Goal: Find specific page/section: Find specific page/section

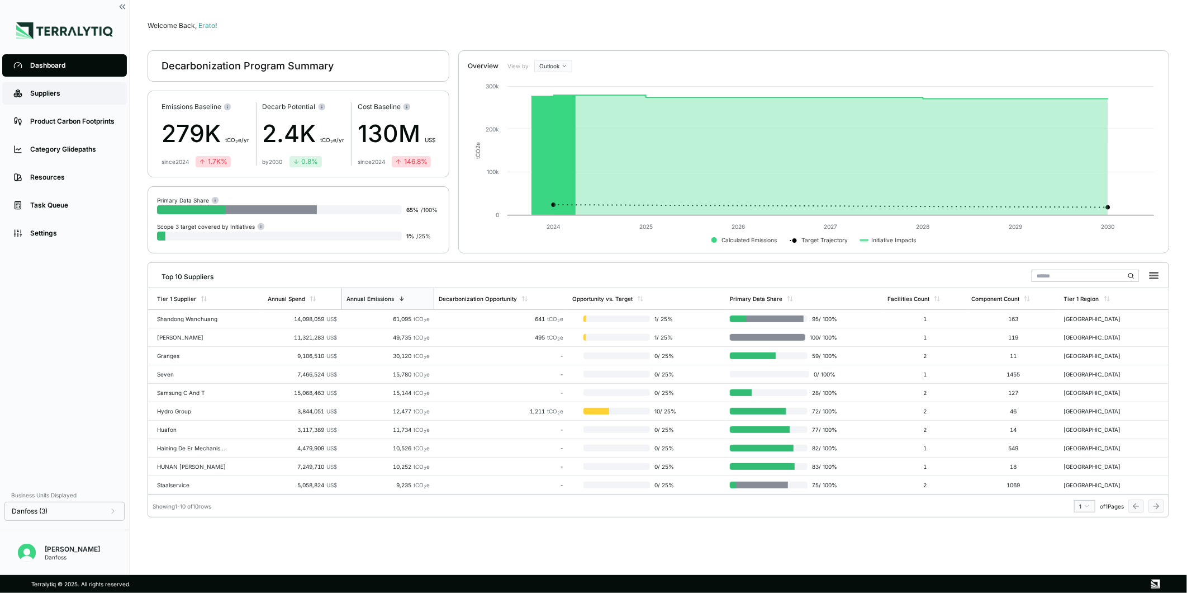
click at [92, 87] on link "Suppliers" at bounding box center [64, 93] width 125 height 22
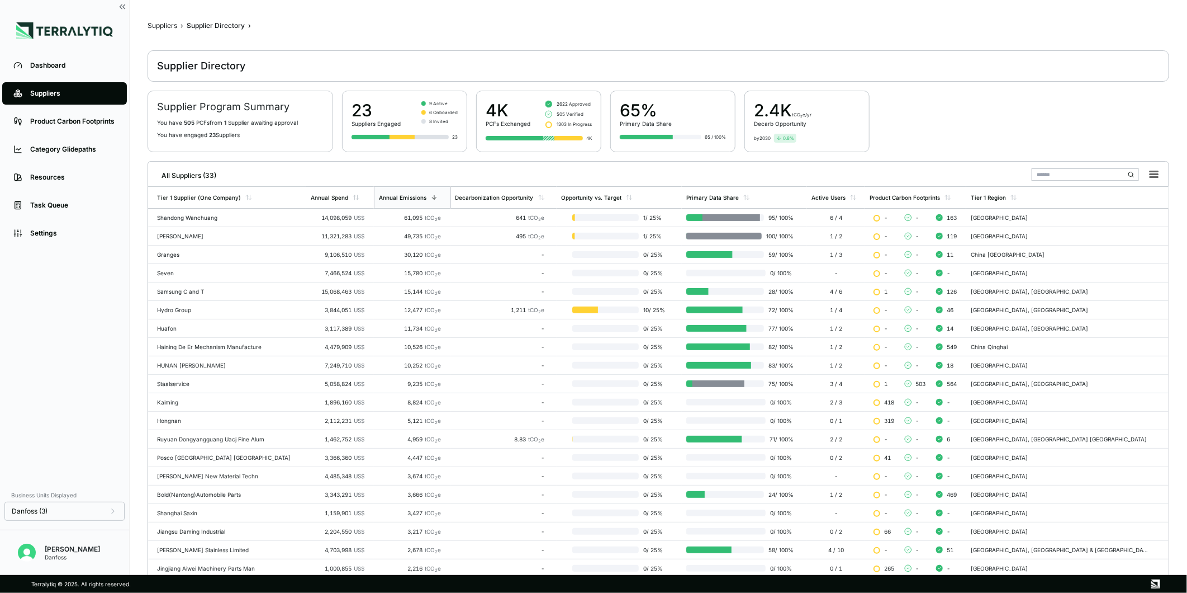
click at [1073, 173] on input "text" at bounding box center [1085, 174] width 107 height 12
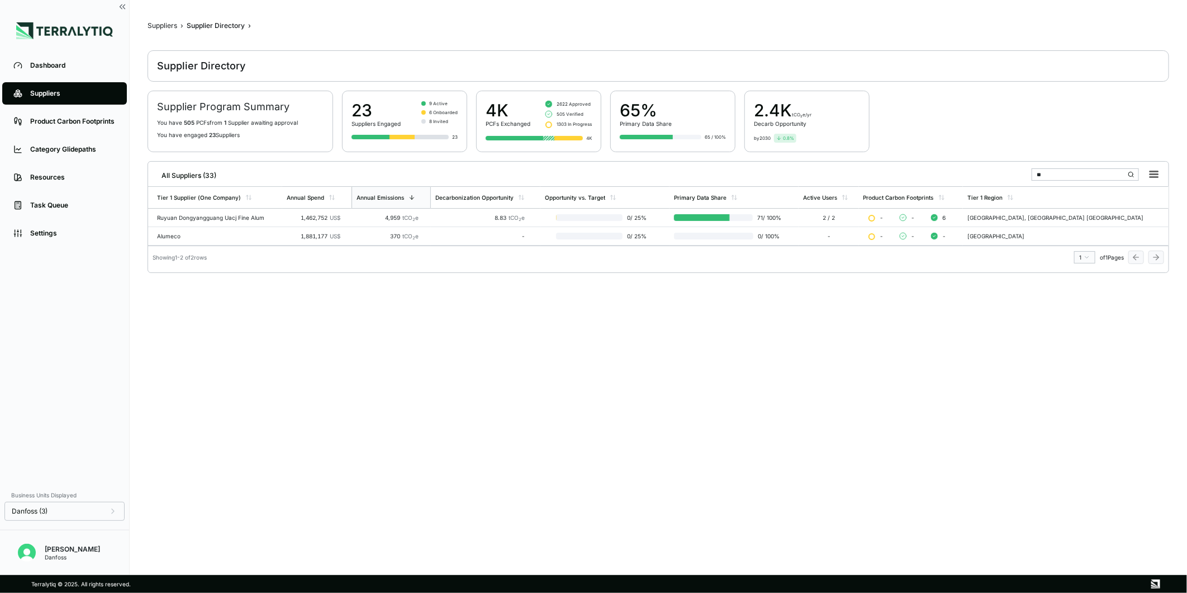
type input "*"
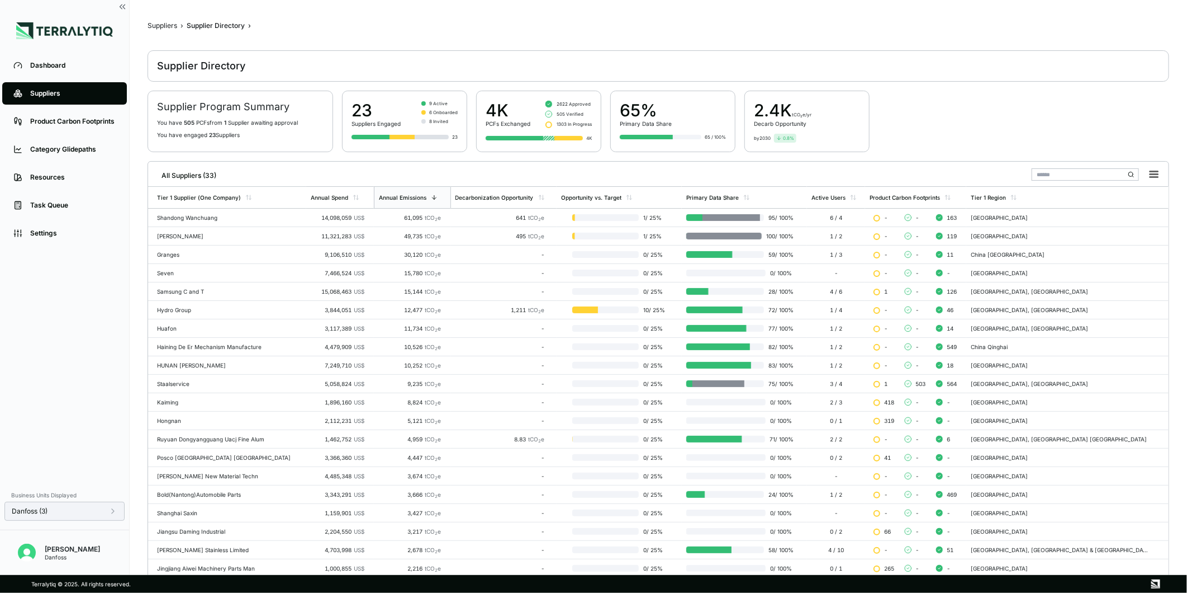
click at [81, 512] on div "Danfoss (3)" at bounding box center [65, 511] width 106 height 9
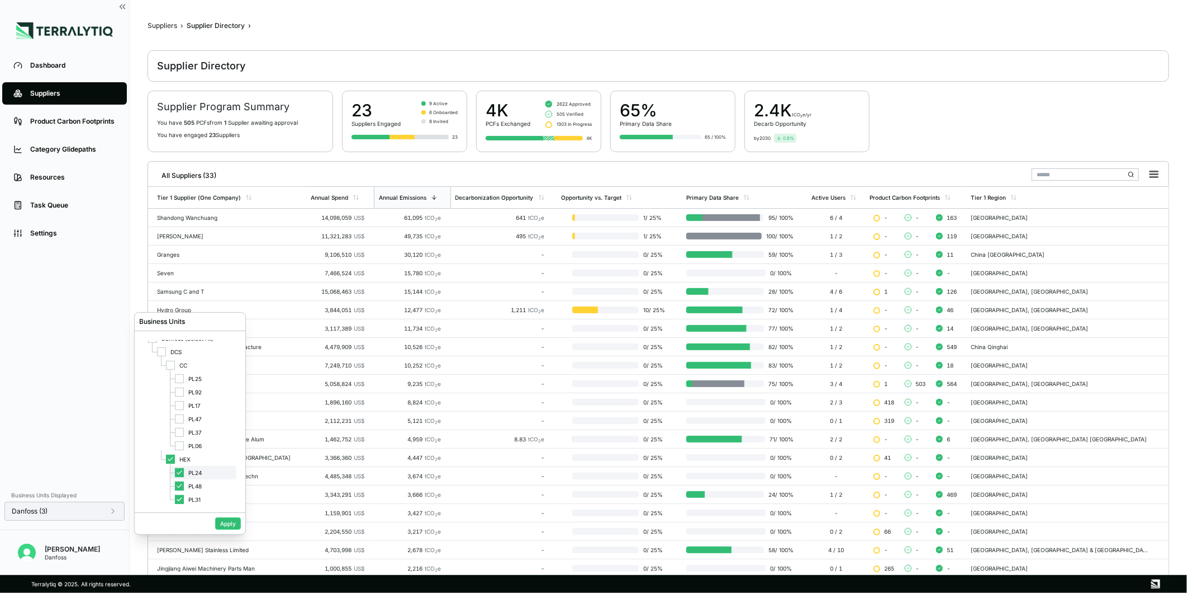
scroll to position [11, 0]
click at [181, 484] on icon at bounding box center [179, 483] width 7 height 7
click at [178, 495] on icon at bounding box center [179, 496] width 7 height 7
click at [227, 523] on button "Apply" at bounding box center [228, 523] width 26 height 12
